Goal: Task Accomplishment & Management: Use online tool/utility

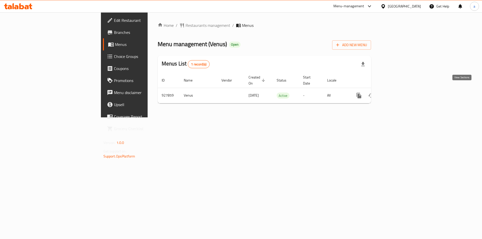
click at [398, 93] on icon "enhanced table" at bounding box center [395, 96] width 6 height 6
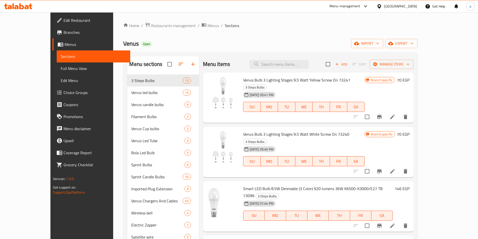
click at [410, 64] on span "Manage items" at bounding box center [392, 64] width 36 height 6
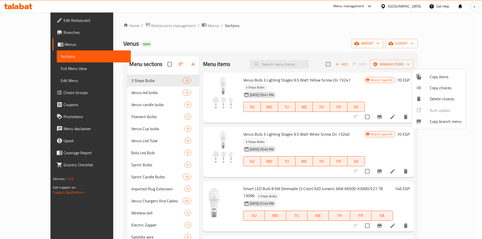
click at [436, 124] on span "Copy branch menu" at bounding box center [446, 121] width 32 height 6
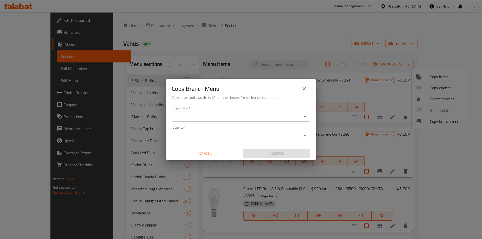
click at [241, 120] on div "Copy from *" at bounding box center [241, 117] width 139 height 10
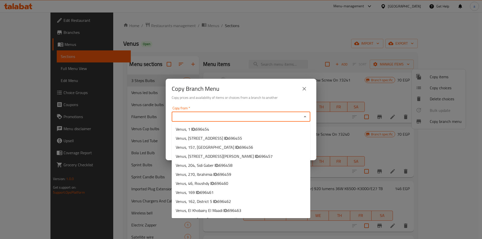
click at [224, 117] on input "Copy from   *" at bounding box center [236, 116] width 127 height 7
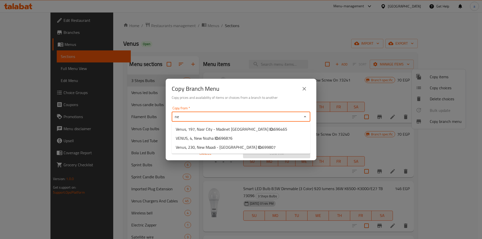
type input "n"
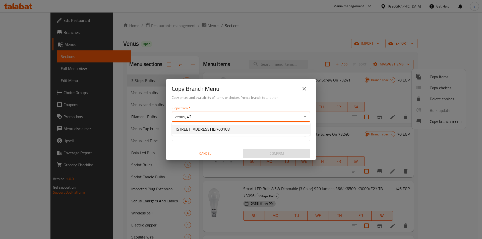
click at [230, 127] on span "700108" at bounding box center [223, 129] width 14 height 8
type input "[STREET_ADDRESS]"
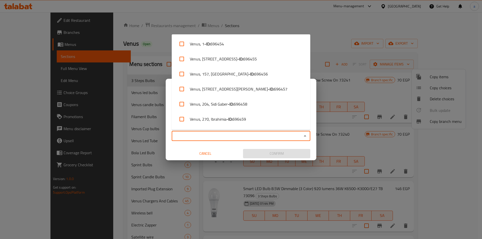
click at [222, 137] on input "Copy to   *" at bounding box center [236, 136] width 127 height 7
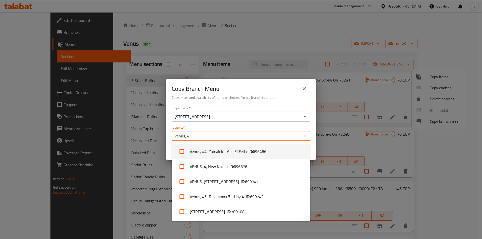
type input "venus, 44"
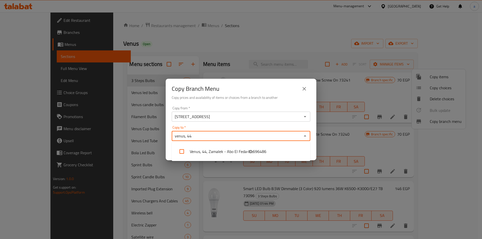
click at [231, 154] on li "[STREET_ADDRESS] Feda - ID: 696486" at bounding box center [241, 151] width 139 height 15
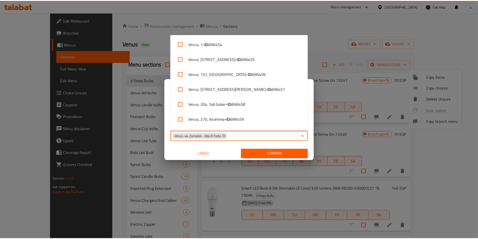
scroll to position [404, 0]
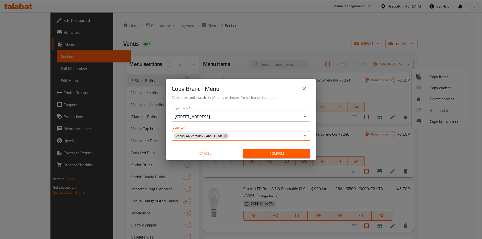
click at [273, 154] on span "Confirm" at bounding box center [276, 154] width 59 height 6
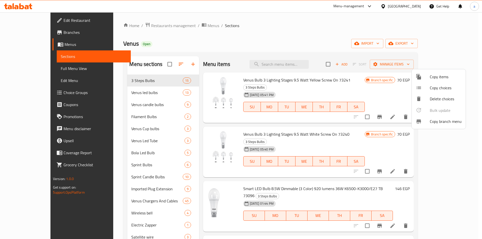
click at [30, 31] on div at bounding box center [241, 119] width 482 height 239
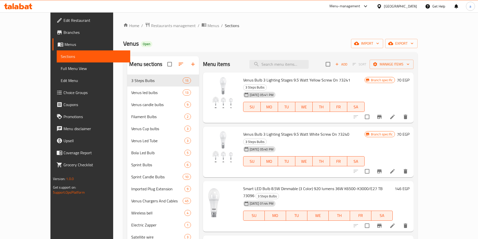
click at [63, 31] on span "Branches" at bounding box center [94, 32] width 63 height 6
